Goal: Transaction & Acquisition: Purchase product/service

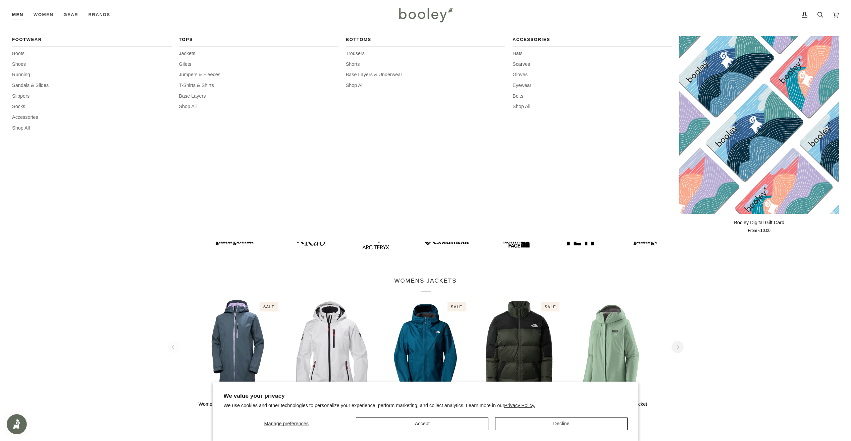
click at [20, 17] on link "Men" at bounding box center [20, 15] width 16 height 30
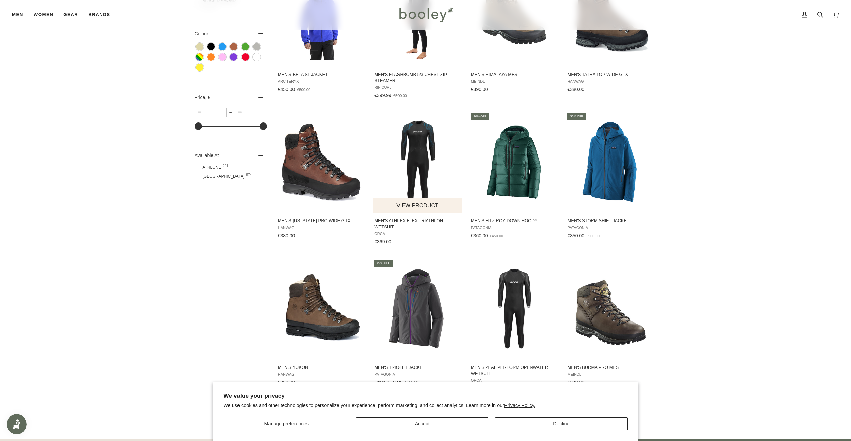
scroll to position [559, 0]
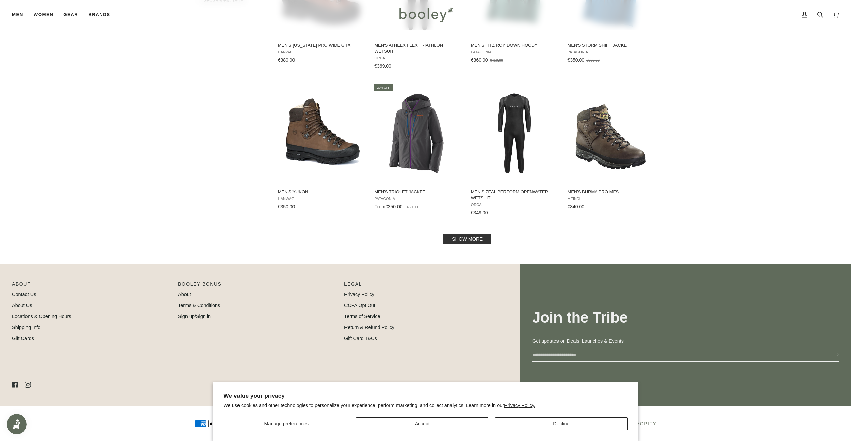
click at [458, 241] on link "Show more" at bounding box center [467, 238] width 48 height 9
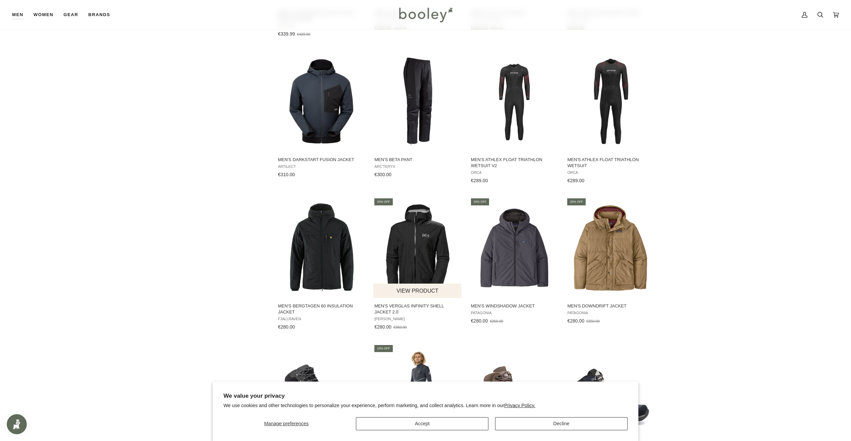
scroll to position [1003, 0]
